Goal: Transaction & Acquisition: Purchase product/service

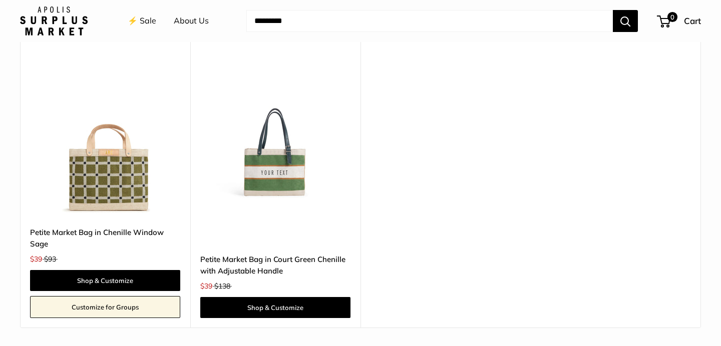
scroll to position [1970, 0]
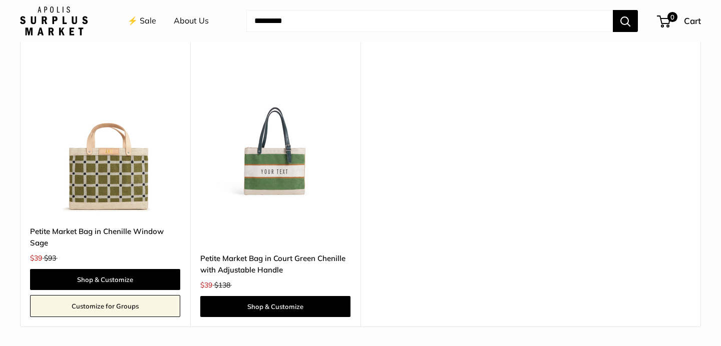
click at [257, 253] on link "Petite Market Bag in Court Green Chenille with Adjustable Handle" at bounding box center [275, 265] width 150 height 24
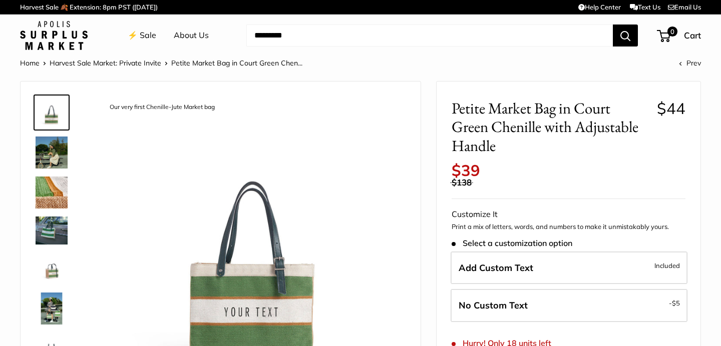
click at [51, 188] on img at bounding box center [52, 193] width 32 height 32
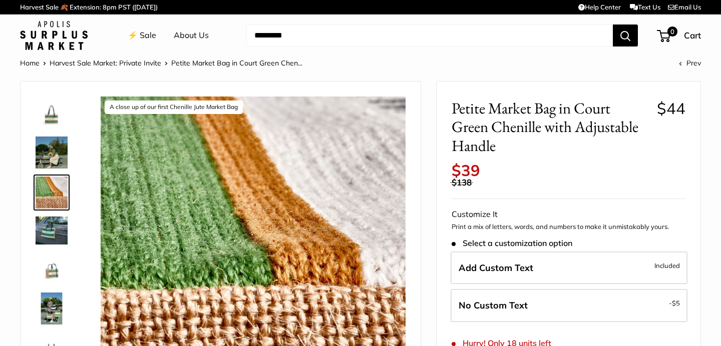
click at [56, 224] on img at bounding box center [52, 231] width 32 height 28
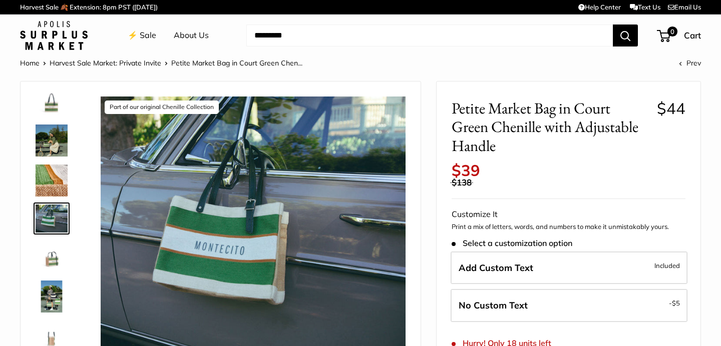
scroll to position [13, 0]
click at [46, 291] on img at bounding box center [52, 296] width 32 height 32
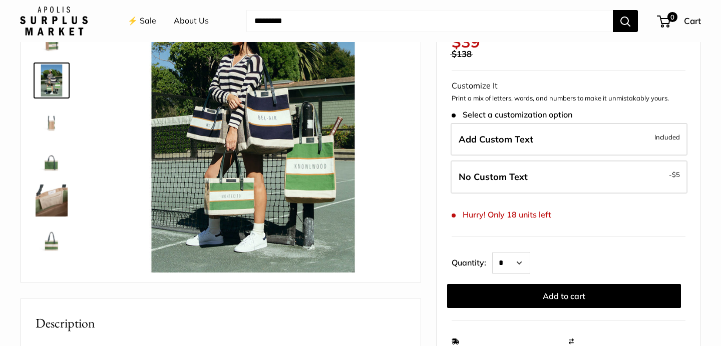
scroll to position [131, 0]
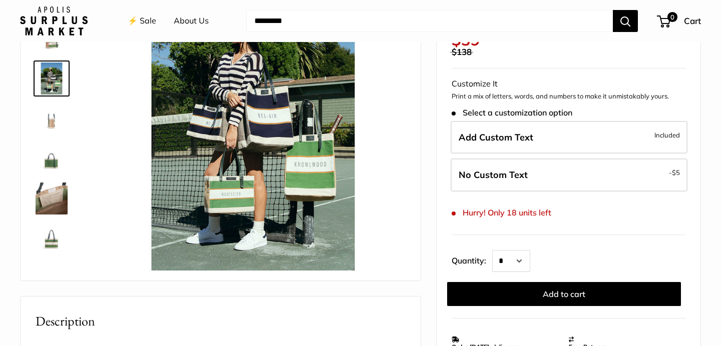
click at [49, 246] on img at bounding box center [52, 239] width 32 height 32
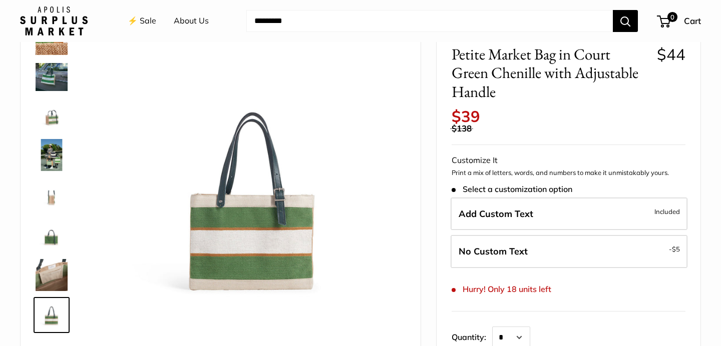
scroll to position [0, 0]
